Goal: Information Seeking & Learning: Check status

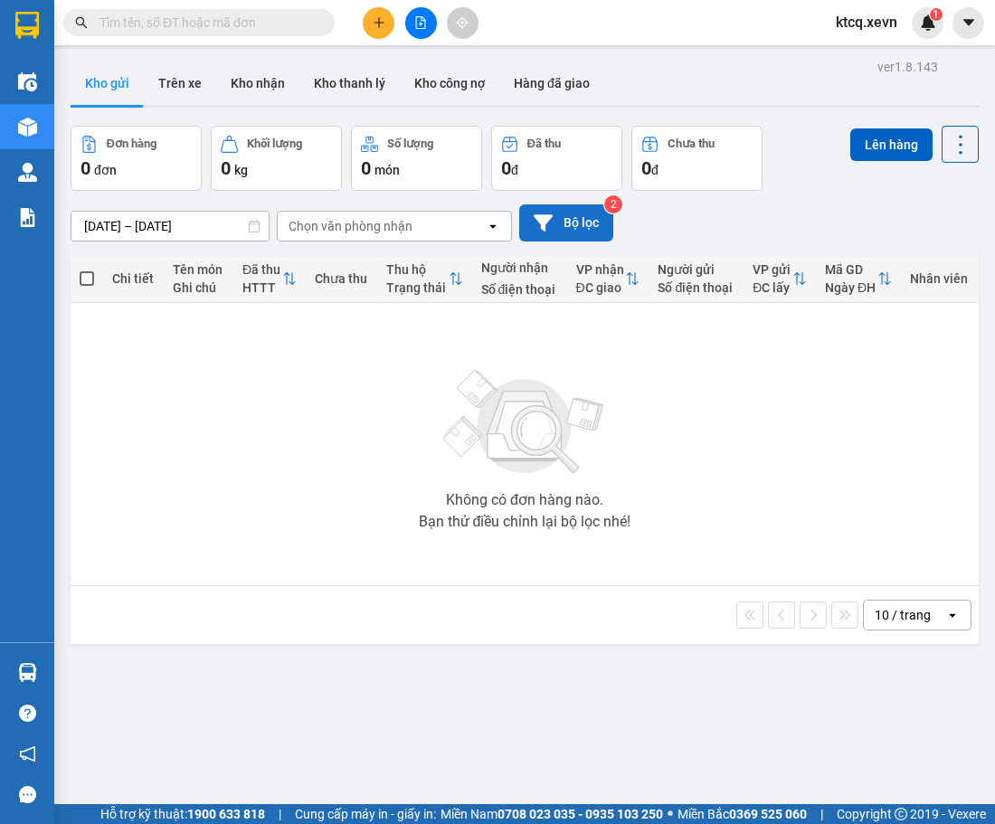
click at [590, 220] on button "Bộ lọc" at bounding box center [566, 222] width 94 height 37
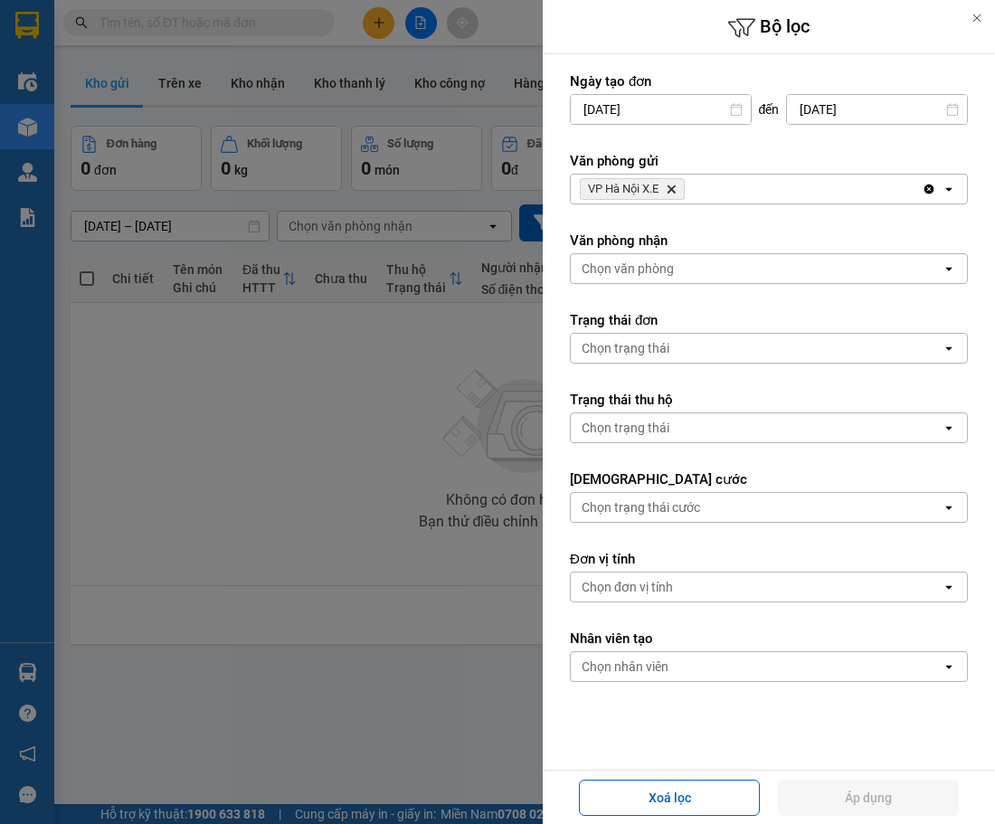
click at [433, 298] on div at bounding box center [497, 412] width 995 height 824
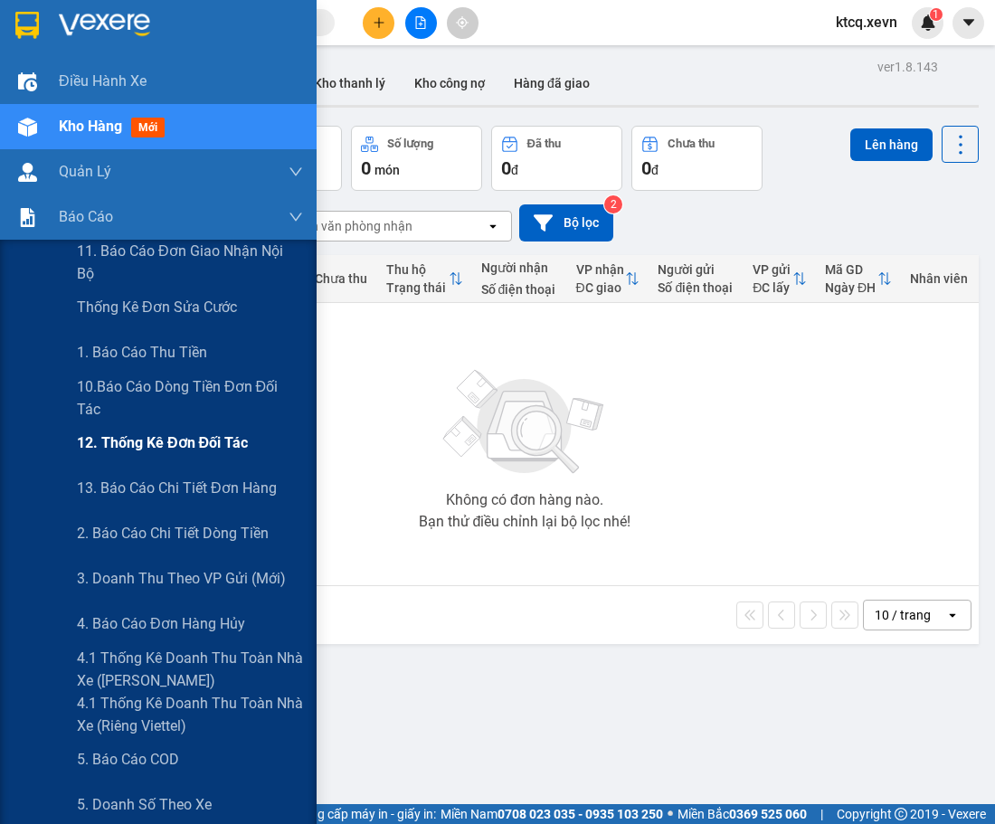
click at [94, 438] on span "12. Thống kê đơn đối tác" at bounding box center [162, 443] width 171 height 23
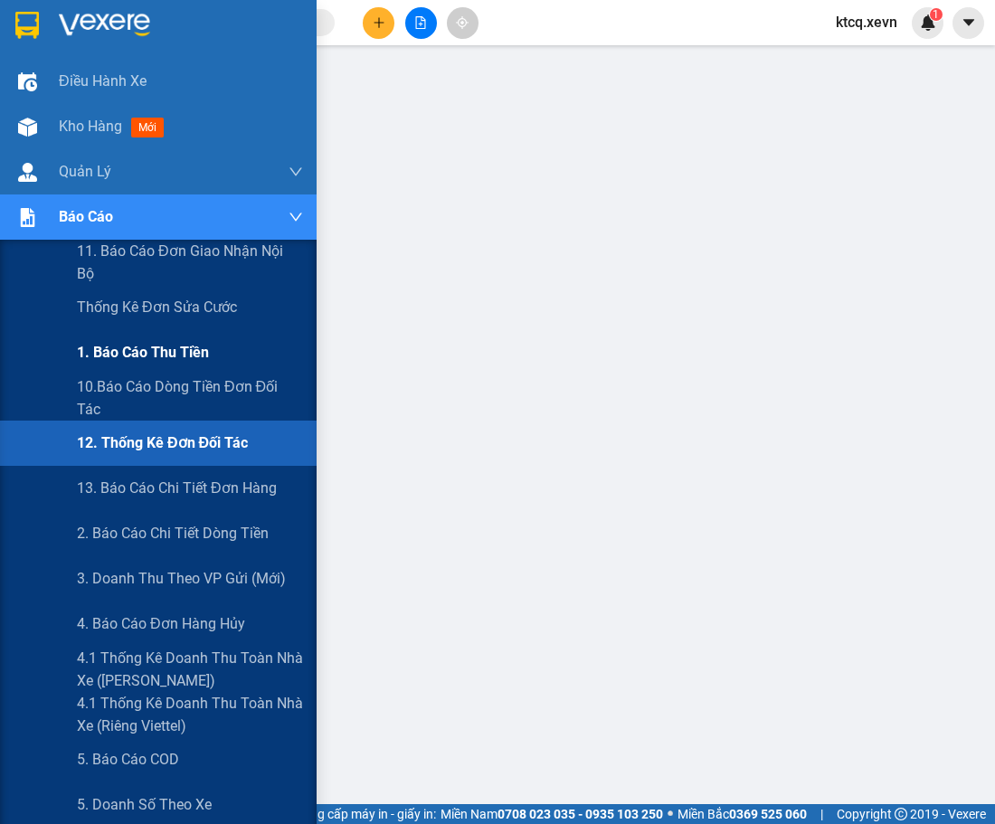
click at [115, 342] on span "1. Báo cáo thu tiền" at bounding box center [143, 352] width 132 height 23
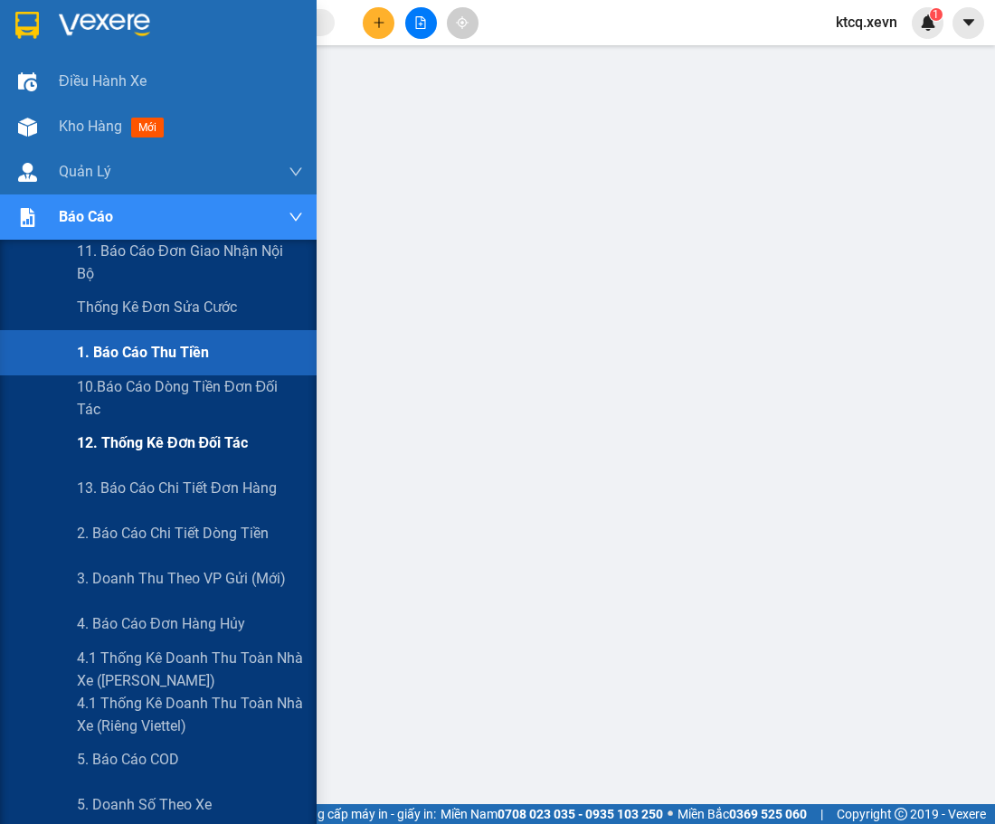
click at [201, 442] on span "12. Thống kê đơn đối tác" at bounding box center [162, 443] width 171 height 23
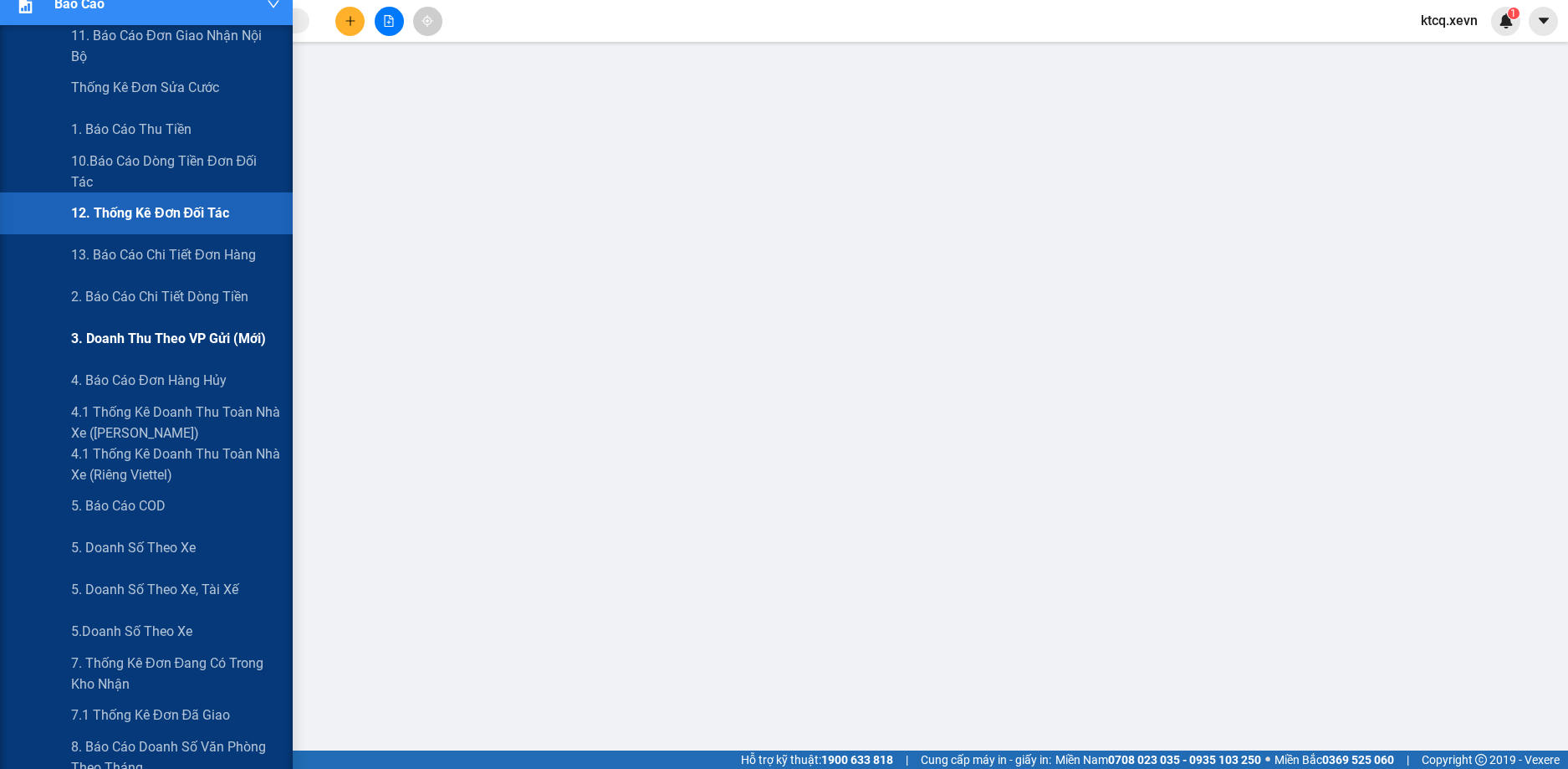
scroll to position [167, 0]
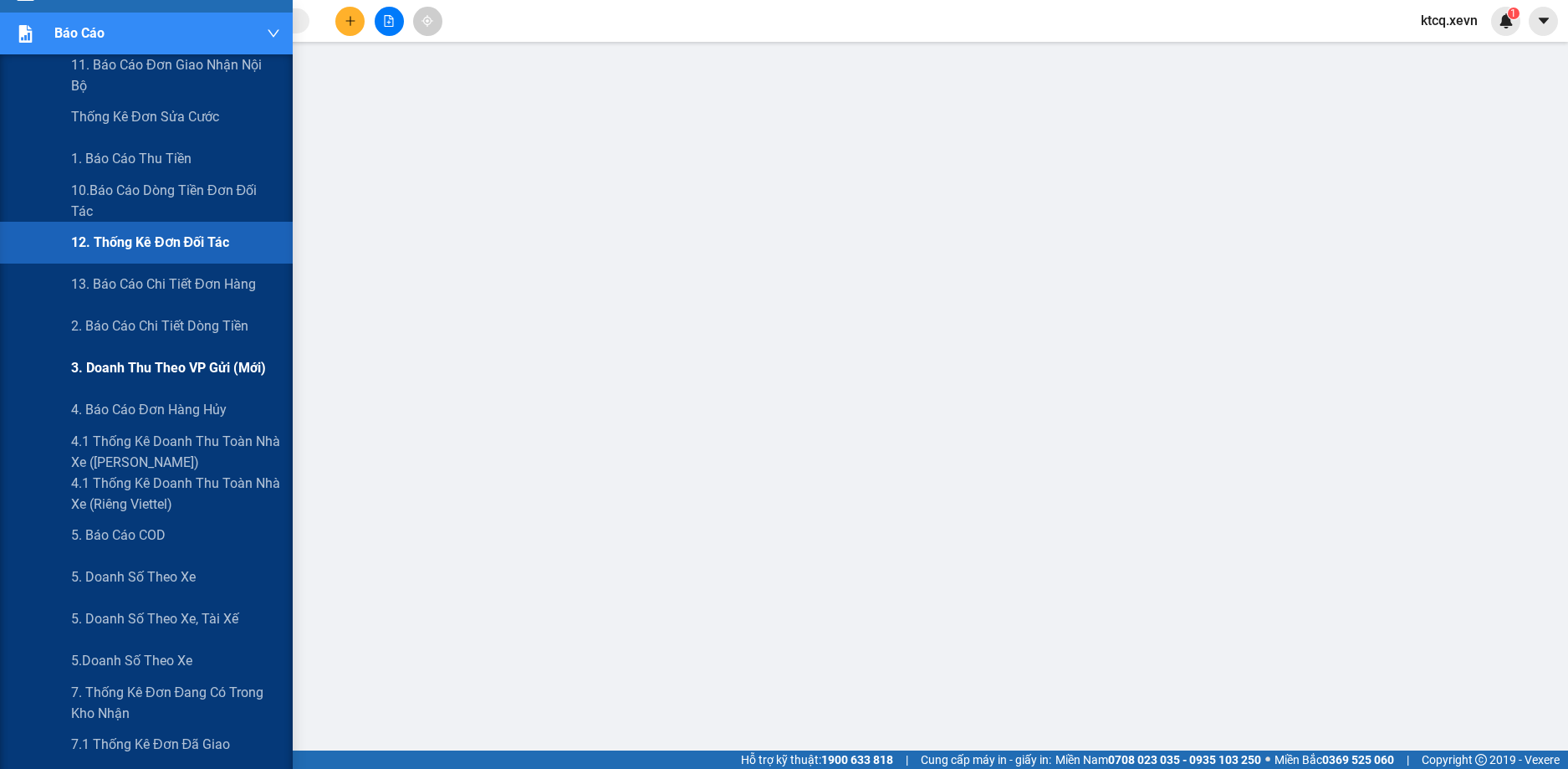
click at [136, 540] on span "5. Báo cáo COD" at bounding box center [118, 534] width 94 height 21
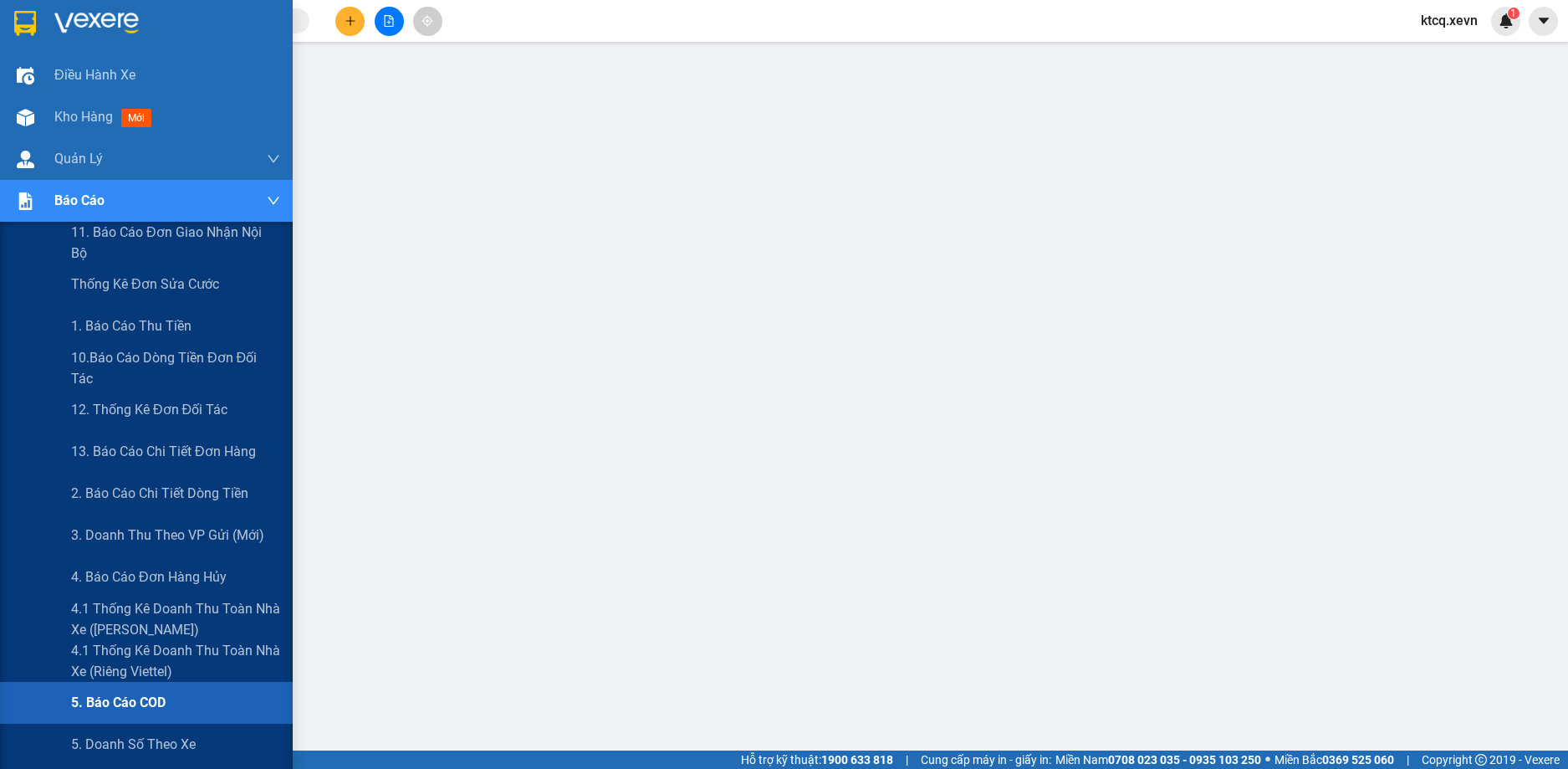
click at [43, 197] on div "Báo cáo" at bounding box center [146, 201] width 293 height 42
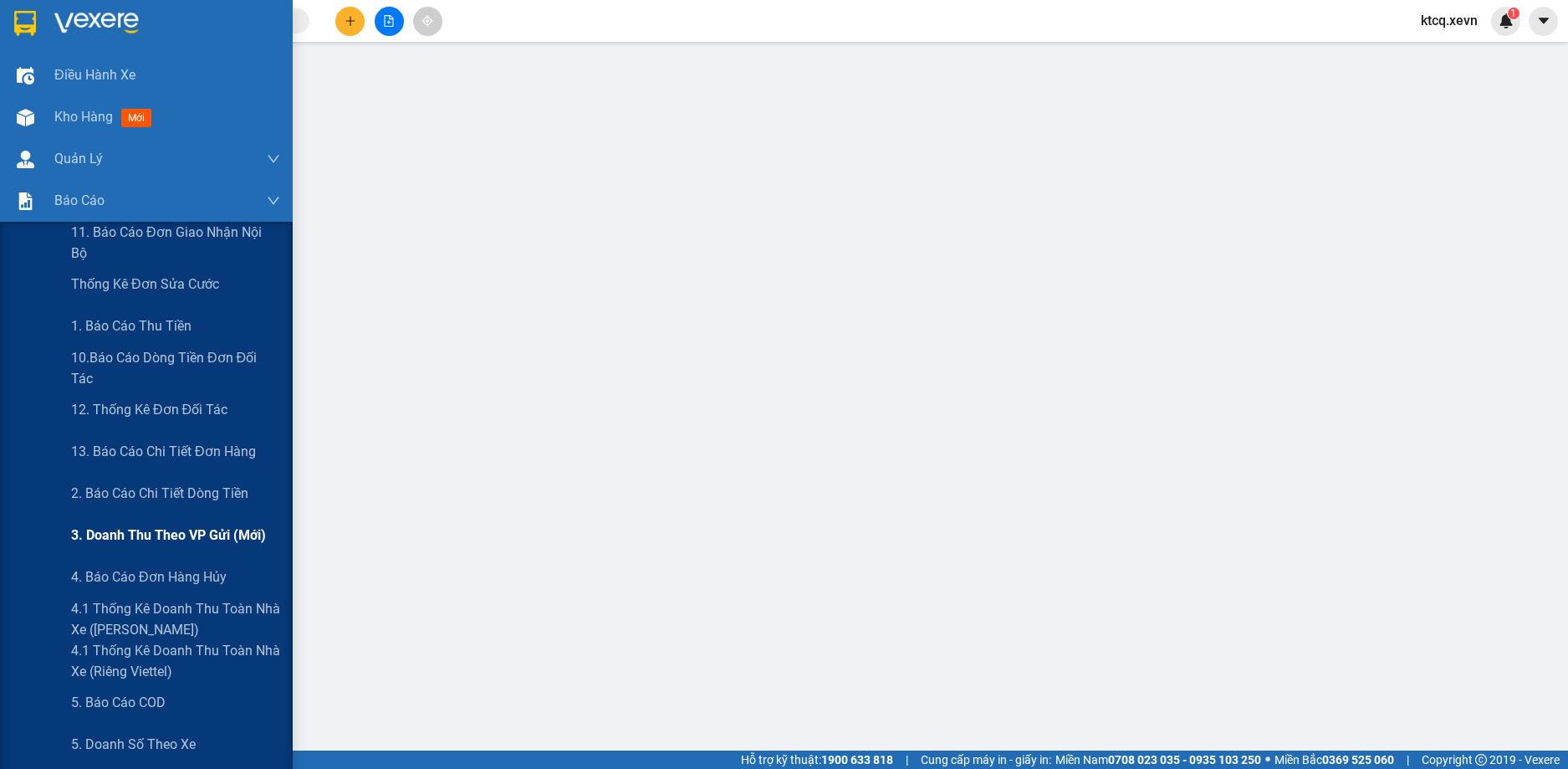
click at [169, 541] on span "3. Doanh Thu theo VP Gửi (mới)" at bounding box center [168, 534] width 195 height 21
